Goal: Information Seeking & Learning: Learn about a topic

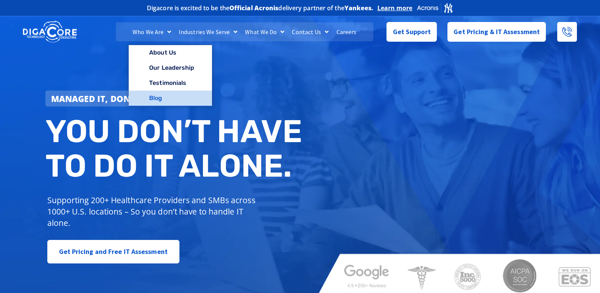
click at [161, 91] on link "Blog" at bounding box center [170, 97] width 83 height 15
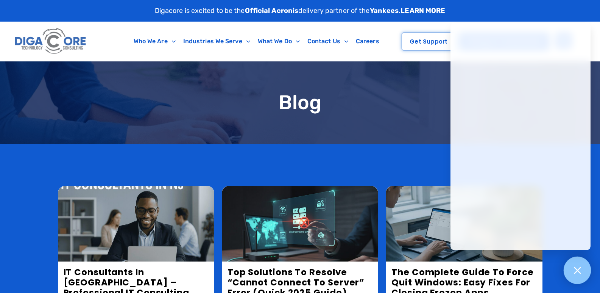
click at [585, 272] on div at bounding box center [577, 270] width 28 height 28
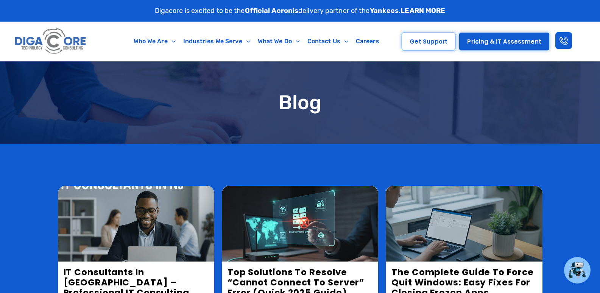
click at [133, 232] on img at bounding box center [136, 223] width 156 height 76
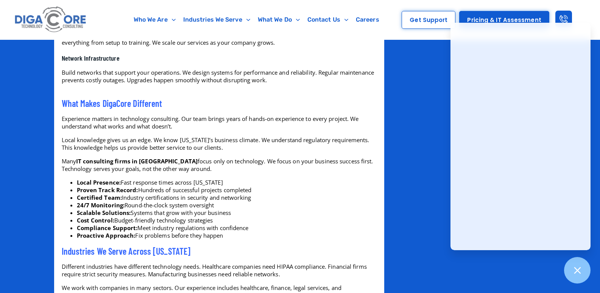
scroll to position [757, 0]
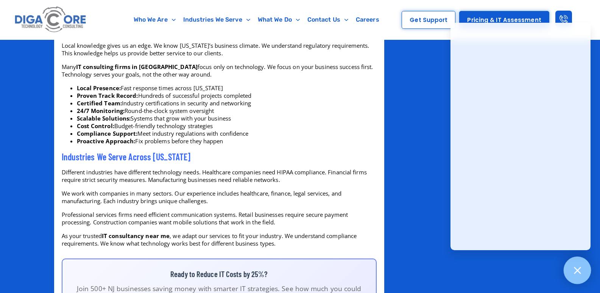
click at [584, 265] on div at bounding box center [577, 270] width 28 height 28
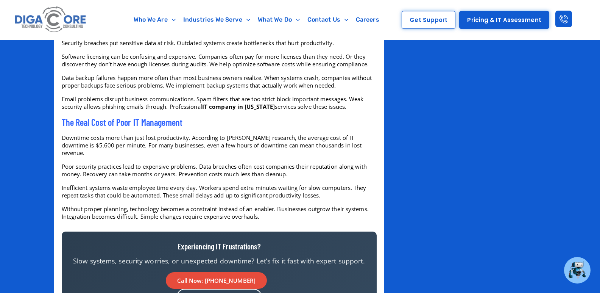
scroll to position [1400, 0]
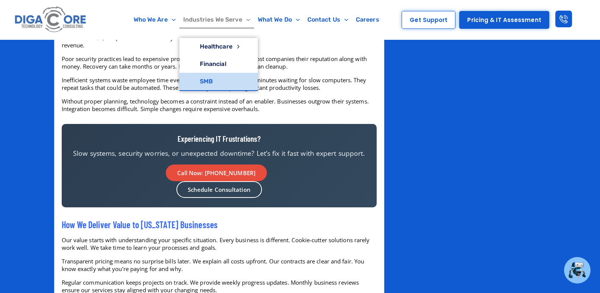
click at [209, 81] on link "SMB" at bounding box center [218, 81] width 78 height 17
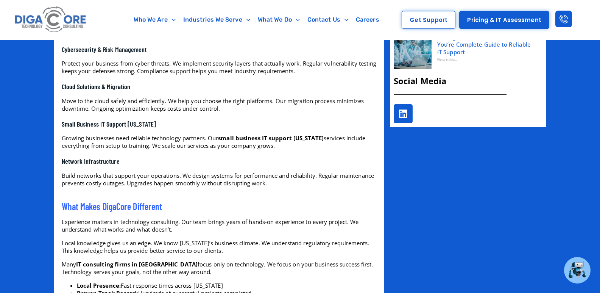
scroll to position [568, 0]
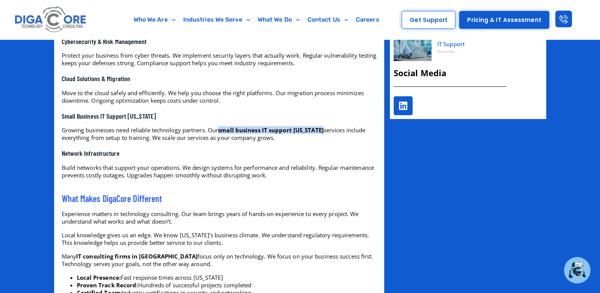
drag, startPoint x: 223, startPoint y: 124, endPoint x: 328, endPoint y: 124, distance: 105.6
click at [328, 126] on p "Growing businesses need reliable technology partners. Our small business IT sup…" at bounding box center [219, 133] width 315 height 15
copy strong "small business IT support New Jersey"
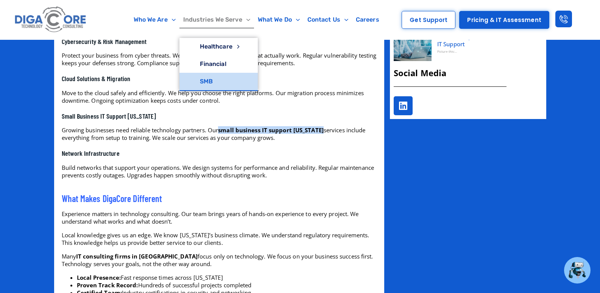
click at [205, 77] on link "SMB" at bounding box center [218, 81] width 78 height 17
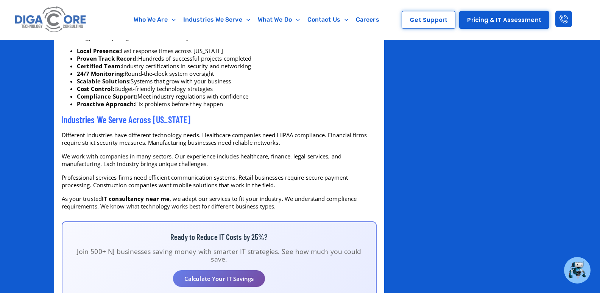
scroll to position [795, 0]
drag, startPoint x: 282, startPoint y: 127, endPoint x: 328, endPoint y: 126, distance: 46.9
click at [328, 130] on p "Different industries have different technology needs. Healthcare companies need…" at bounding box center [219, 137] width 315 height 15
copy p "HIPAA compliance"
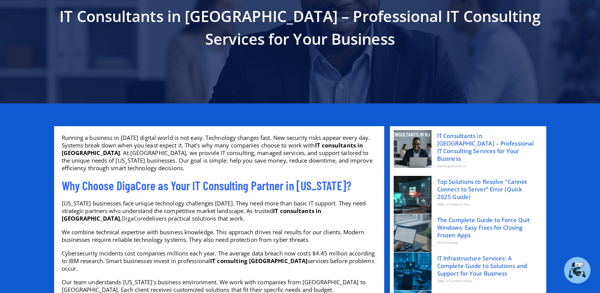
scroll to position [0, 0]
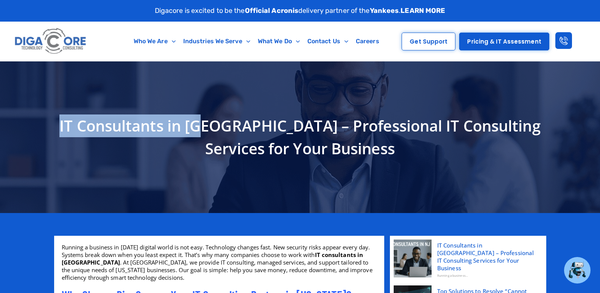
drag, startPoint x: 204, startPoint y: 125, endPoint x: 61, endPoint y: 125, distance: 143.4
click at [61, 125] on h1 "IT Consultants in [GEOGRAPHIC_DATA] – Professional IT Consulting Services for Y…" at bounding box center [300, 136] width 484 height 45
copy h1 "IT Consultants in NJ"
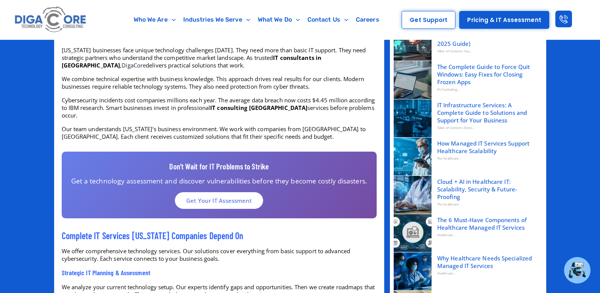
scroll to position [265, 0]
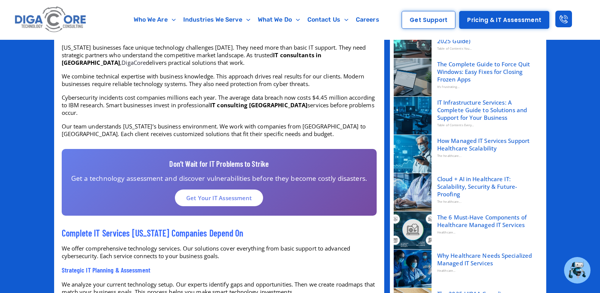
click at [256, 99] on p "Cybersecurity incidents cost companies millions each year. The average data bre…" at bounding box center [219, 104] width 315 height 23
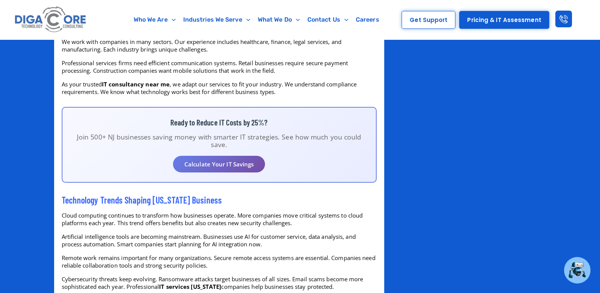
scroll to position [1022, 0]
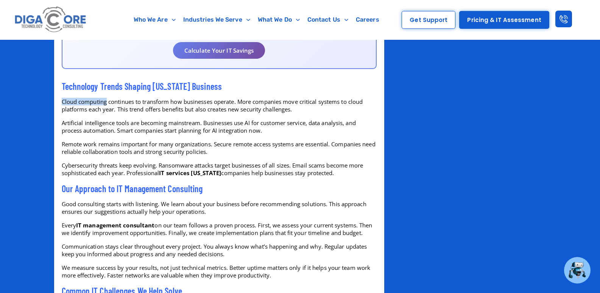
drag, startPoint x: 107, startPoint y: 93, endPoint x: 60, endPoint y: 93, distance: 46.9
click at [60, 93] on div "Running a business in today’s digital world is not easy. Technology changes fas…" at bounding box center [219, 47] width 322 height 1660
copy p "Cloud computing"
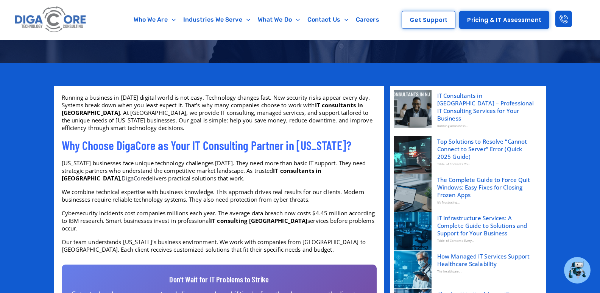
scroll to position [245, 0]
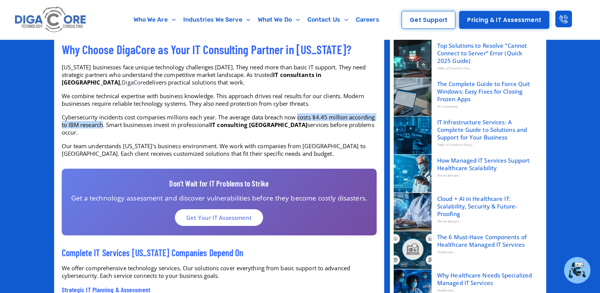
drag, startPoint x: 300, startPoint y: 116, endPoint x: 131, endPoint y: 127, distance: 169.5
click at [131, 127] on p "Cybersecurity incidents cost companies millions each year. The average data bre…" at bounding box center [219, 124] width 315 height 23
copy p "costs $4.45 million according to IBM research"
click at [345, 142] on p "Our team understands New Jersey’s business environment. We work with companies …" at bounding box center [219, 149] width 315 height 15
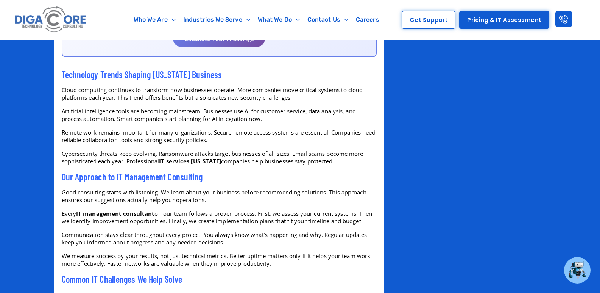
scroll to position [1040, 0]
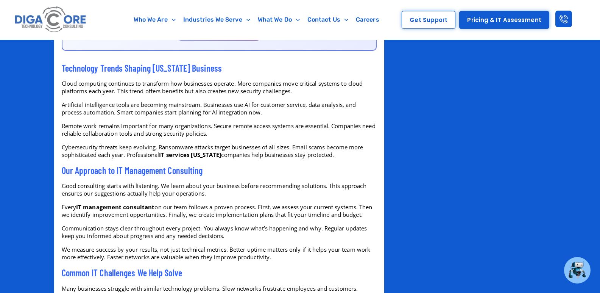
click at [75, 143] on p "Cybersecurity threats keep evolving. Ransomware attacks target businesses of al…" at bounding box center [219, 150] width 315 height 15
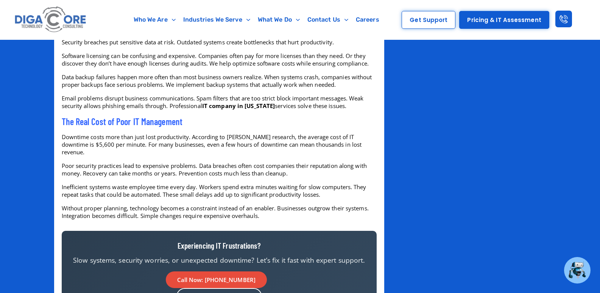
scroll to position [1305, 0]
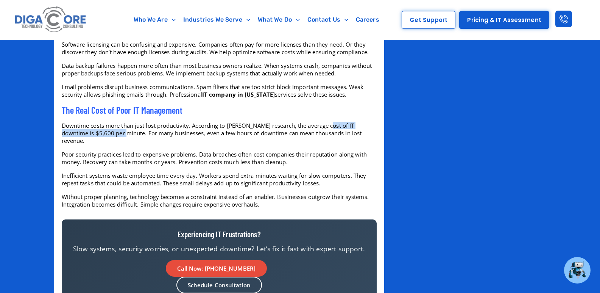
drag, startPoint x: 328, startPoint y: 119, endPoint x: 111, endPoint y: 125, distance: 218.1
click at [111, 125] on p "Downtime costs more than just lost productivity. According to Gartner research,…" at bounding box center [219, 132] width 315 height 23
drag, startPoint x: 278, startPoint y: 116, endPoint x: 111, endPoint y: 126, distance: 167.2
click at [111, 126] on p "Downtime costs more than just lost productivity. According to Gartner research,…" at bounding box center [219, 132] width 315 height 23
copy p "the average cost of IT downtime is $5,600 per minute"
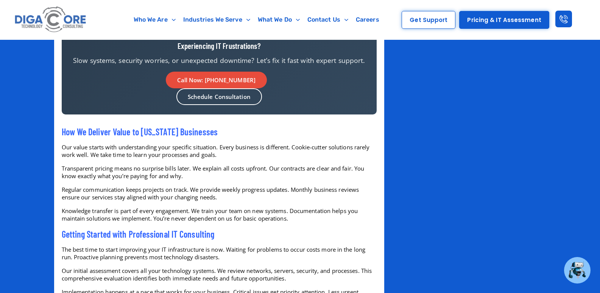
scroll to position [1494, 0]
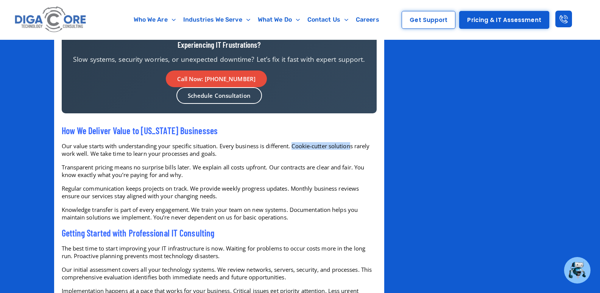
drag, startPoint x: 295, startPoint y: 129, endPoint x: 353, endPoint y: 131, distance: 58.3
click at [353, 142] on p "Our value starts with understanding your specific situation. Every business is …" at bounding box center [219, 149] width 315 height 15
copy p "Cookie-cutter solution"
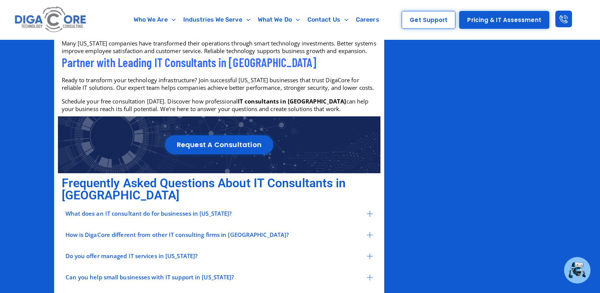
scroll to position [1797, 0]
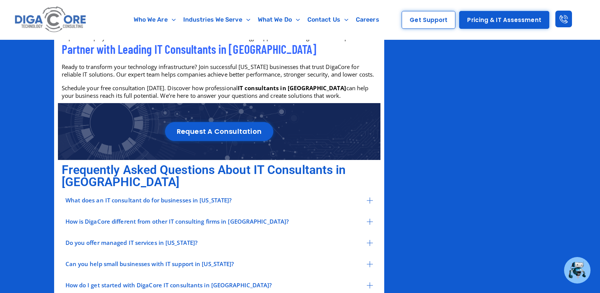
click at [103, 88] on p "Schedule your free consultation today. Discover how professional IT consultants…" at bounding box center [219, 91] width 315 height 15
copy p "free"
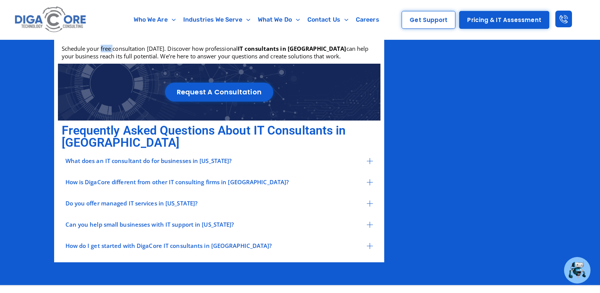
scroll to position [1872, 0]
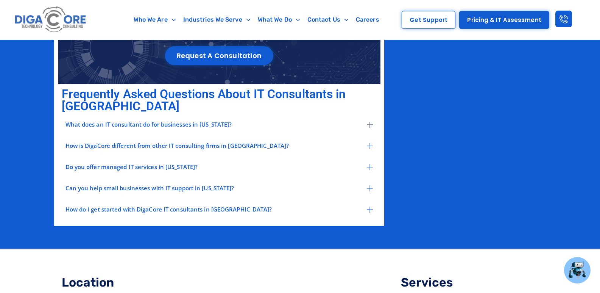
drag, startPoint x: 339, startPoint y: 117, endPoint x: 293, endPoint y: 119, distance: 46.2
click at [339, 120] on div "What does an IT consultant do for businesses in New Jersey?" at bounding box center [219, 125] width 315 height 10
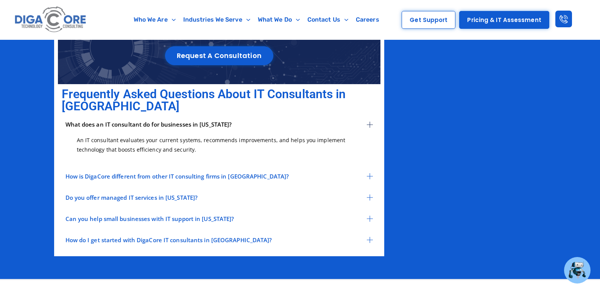
click at [127, 175] on div "What does an IT consultant do for businesses in New Jersey? An IT consultant ev…" at bounding box center [219, 182] width 315 height 125
click at [137, 173] on span "How is DigaCore different from other IT consulting firms in NJ?" at bounding box center [177, 176] width 224 height 6
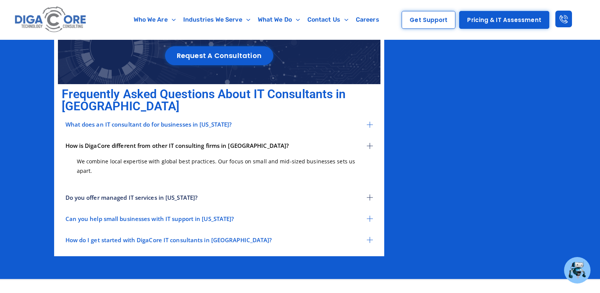
click at [137, 192] on div "Do you offer managed IT services in New Jersey?" at bounding box center [219, 197] width 315 height 10
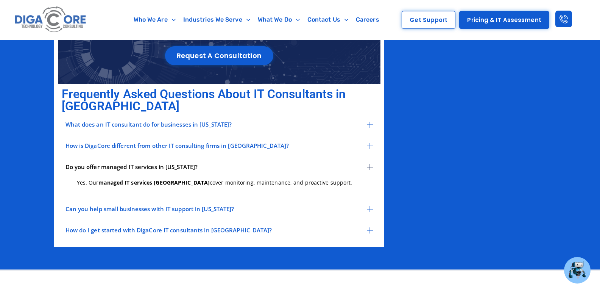
click at [151, 202] on div "What does an IT consultant do for businesses in New Jersey? An IT consultant ev…" at bounding box center [219, 177] width 315 height 115
click at [150, 227] on span "How do I get started with DigaCore IT consultants in NJ?" at bounding box center [168, 230] width 207 height 6
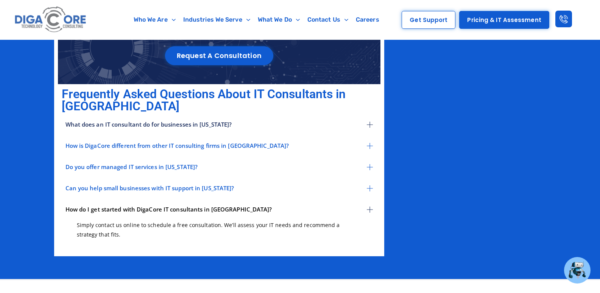
click at [365, 120] on div "What does an IT consultant do for businesses in New Jersey?" at bounding box center [219, 125] width 315 height 10
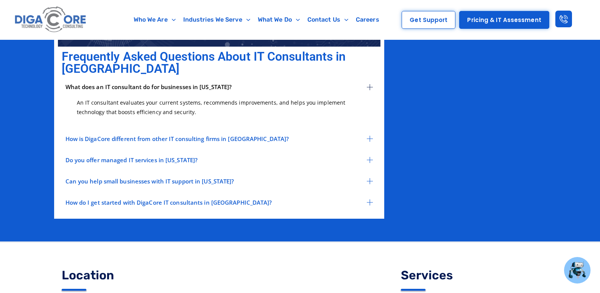
scroll to position [1910, 0]
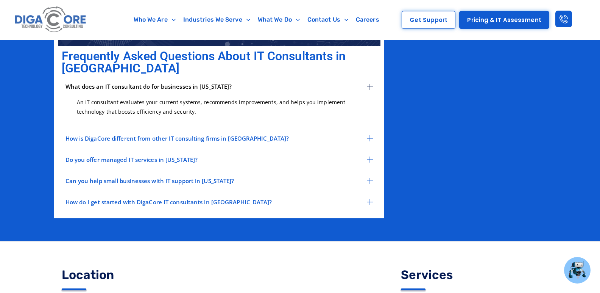
drag, startPoint x: 62, startPoint y: 71, endPoint x: 241, endPoint y: 75, distance: 179.0
click at [241, 82] on div "What does an IT consultant do for businesses in New Jersey?" at bounding box center [219, 87] width 315 height 10
copy span "What does an IT consultant do for businesses in New Jersey?"
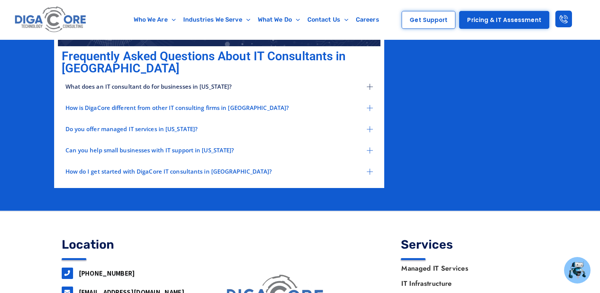
click at [109, 82] on div "What does an IT consultant do for businesses in New Jersey?" at bounding box center [219, 87] width 315 height 10
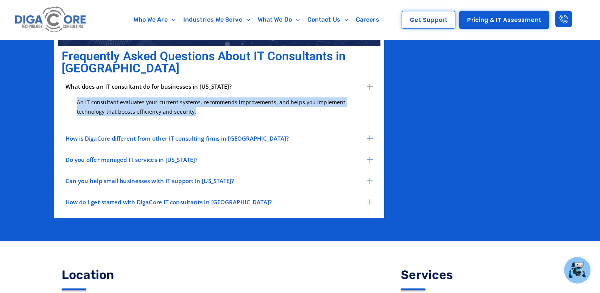
drag, startPoint x: 76, startPoint y: 90, endPoint x: 200, endPoint y: 100, distance: 124.9
click at [200, 100] on div "An IT consultant evaluates your current systems, recommends improvements, and h…" at bounding box center [219, 107] width 315 height 30
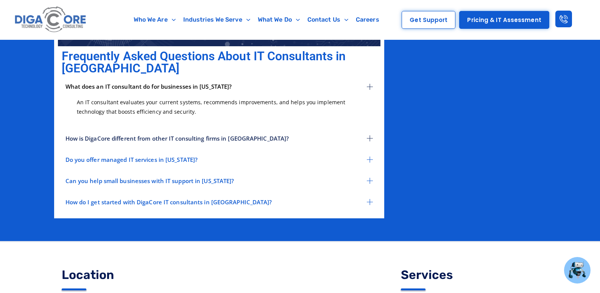
click at [171, 135] on span "How is DigaCore different from other IT consulting firms in NJ?" at bounding box center [177, 138] width 224 height 6
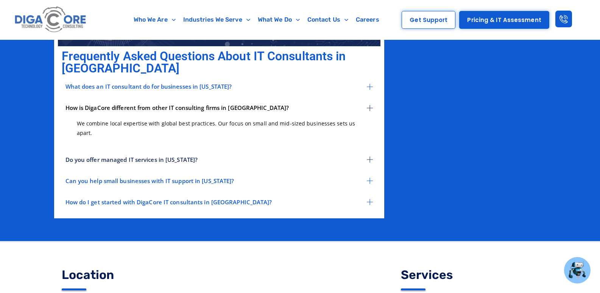
click at [99, 157] on span "Do you offer managed IT services in New Jersey?" at bounding box center [131, 160] width 132 height 6
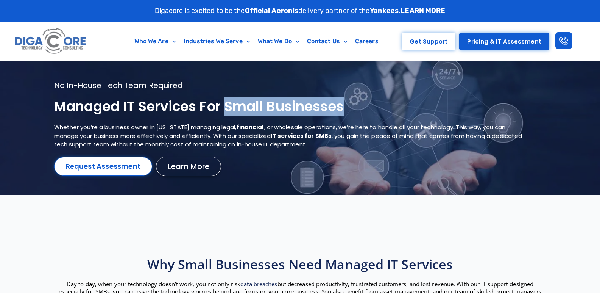
drag, startPoint x: 228, startPoint y: 104, endPoint x: 414, endPoint y: 98, distance: 185.9
click at [414, 98] on h1 "Managed IT services for small businesses" at bounding box center [290, 107] width 472 height 18
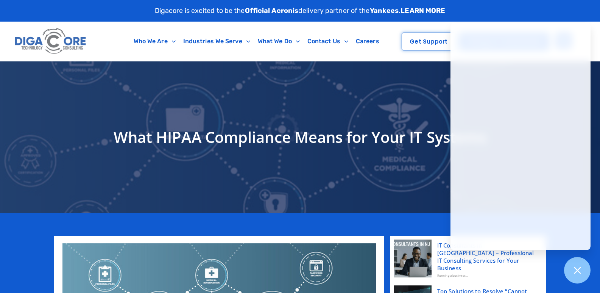
click at [159, 139] on h1 "What HIPAA Compliance Means for Your IT Systems" at bounding box center [300, 137] width 484 height 23
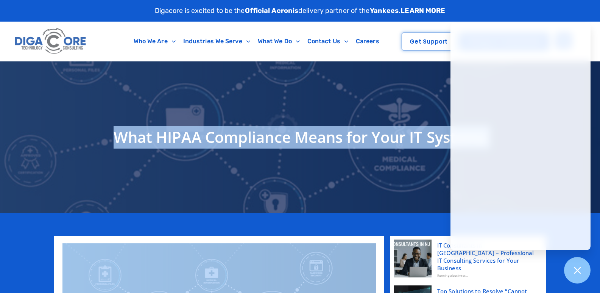
click at [159, 139] on h1 "What HIPAA Compliance Means for Your IT Systems" at bounding box center [300, 137] width 484 height 23
copy div "What HIPAA Compliance Means for Your IT Systems"
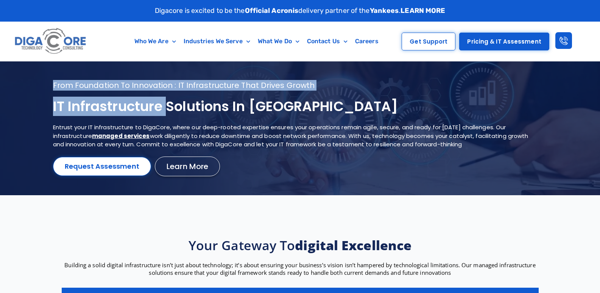
drag, startPoint x: 166, startPoint y: 104, endPoint x: 43, endPoint y: 107, distance: 123.0
click at [43, 107] on section "From foundation to innovation : IT infrastructure that drives growth IT Infrast…" at bounding box center [300, 127] width 600 height 133
click at [62, 105] on h1 "IT Infrastructure Solutions in NJ" at bounding box center [290, 107] width 475 height 18
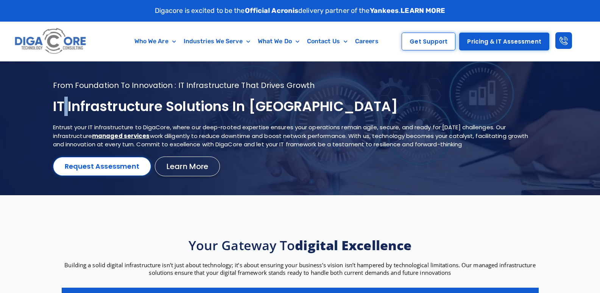
click at [62, 105] on h1 "IT Infrastructure Solutions in NJ" at bounding box center [290, 107] width 475 height 18
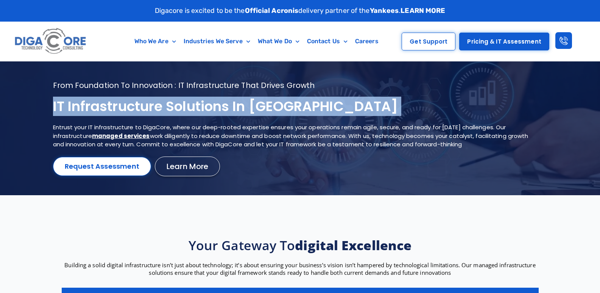
click at [62, 105] on h1 "IT Infrastructure Solutions in NJ" at bounding box center [290, 107] width 475 height 18
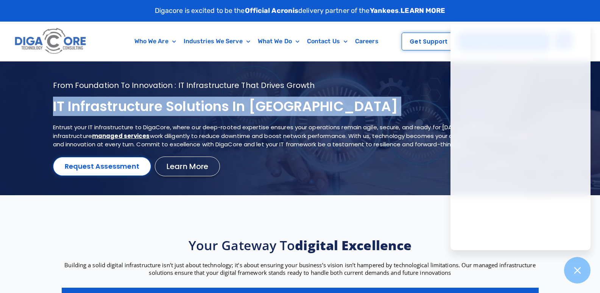
click at [163, 113] on h1 "IT Infrastructure Solutions in NJ" at bounding box center [290, 107] width 475 height 18
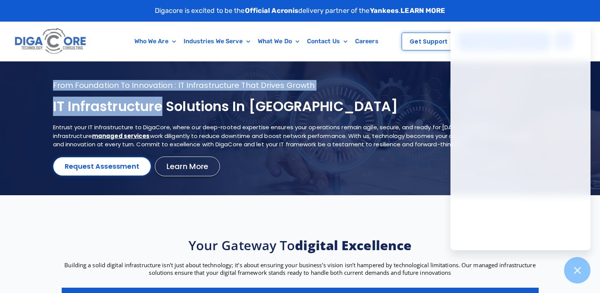
copy section "From foundation to innovation : IT infrastructure that drives growth IT Infrast…"
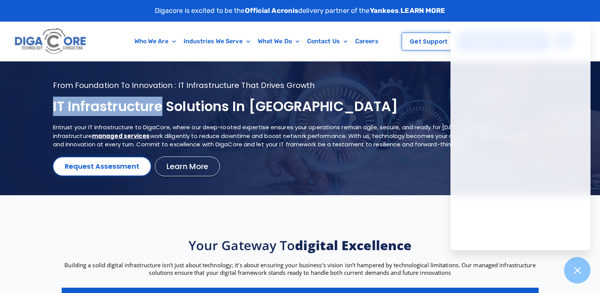
copy h1 "IT Infrastructure"
drag, startPoint x: 165, startPoint y: 110, endPoint x: 54, endPoint y: 107, distance: 110.5
click at [54, 107] on h1 "IT Infrastructure Solutions in NJ" at bounding box center [290, 107] width 475 height 18
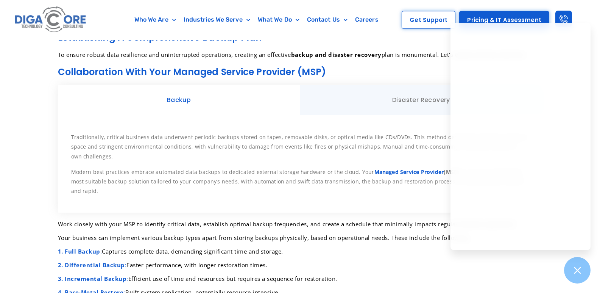
scroll to position [299, 0]
